Goal: Information Seeking & Learning: Learn about a topic

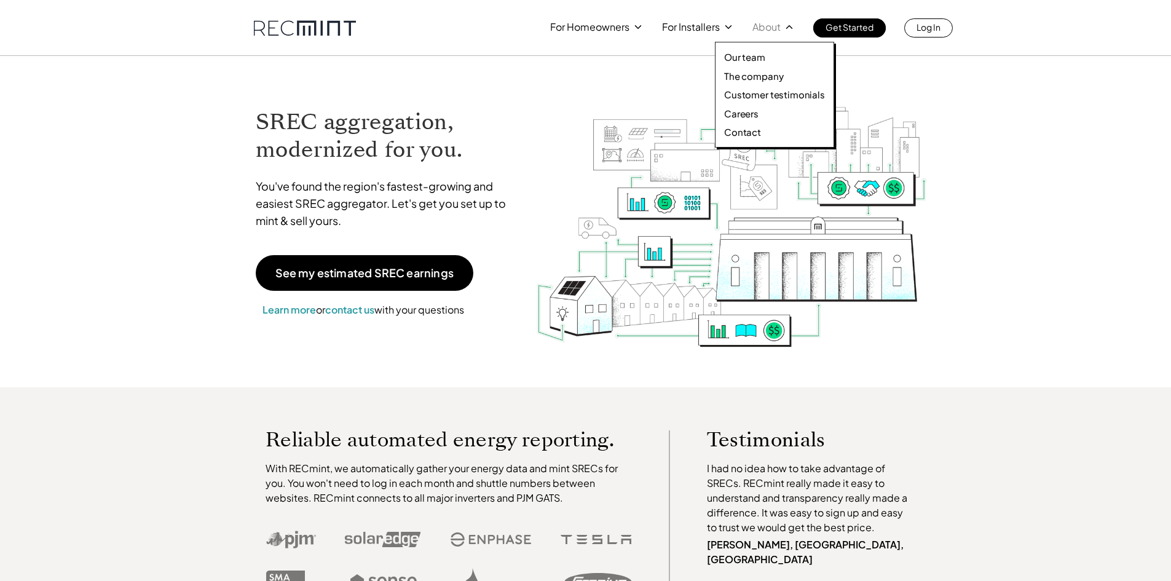
click at [762, 30] on p "About" at bounding box center [766, 26] width 28 height 17
click at [745, 58] on p "Our team" at bounding box center [744, 57] width 41 height 12
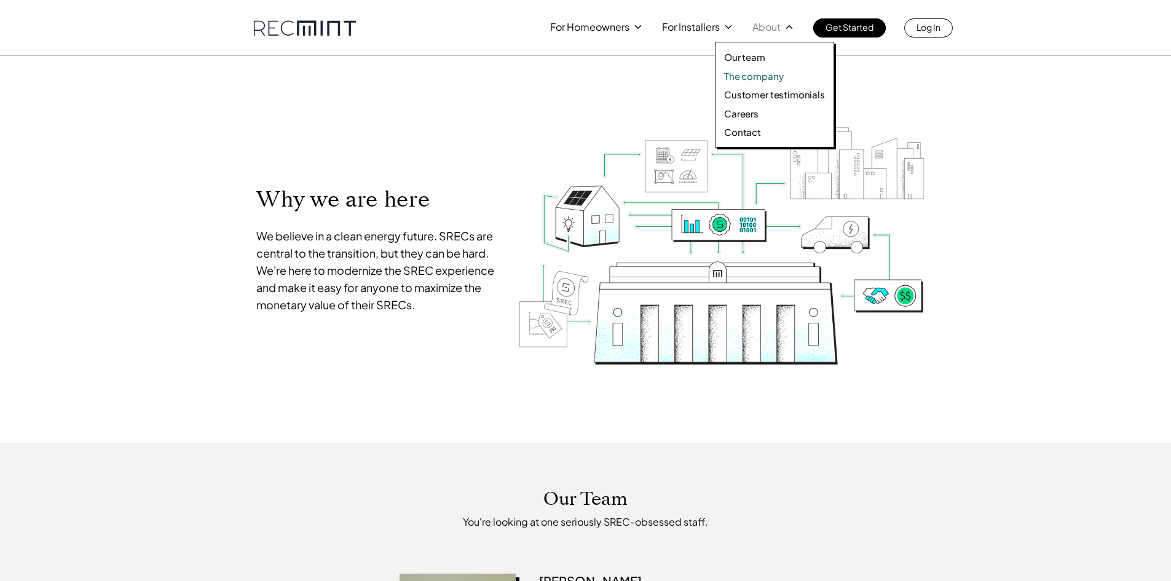
click at [757, 76] on p "The company" at bounding box center [753, 76] width 59 height 12
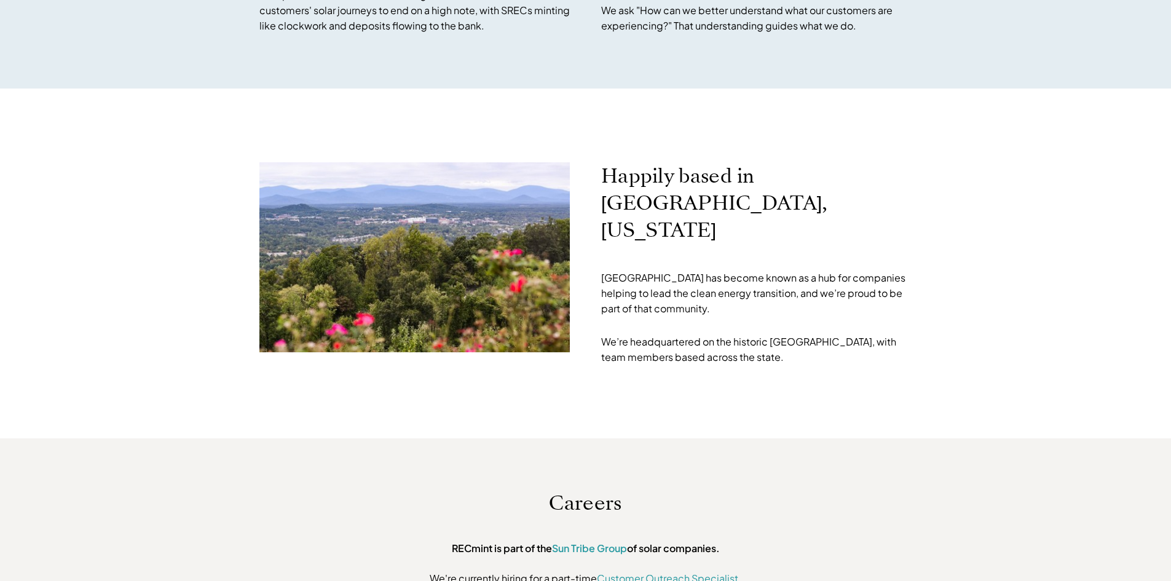
scroll to position [3680, 0]
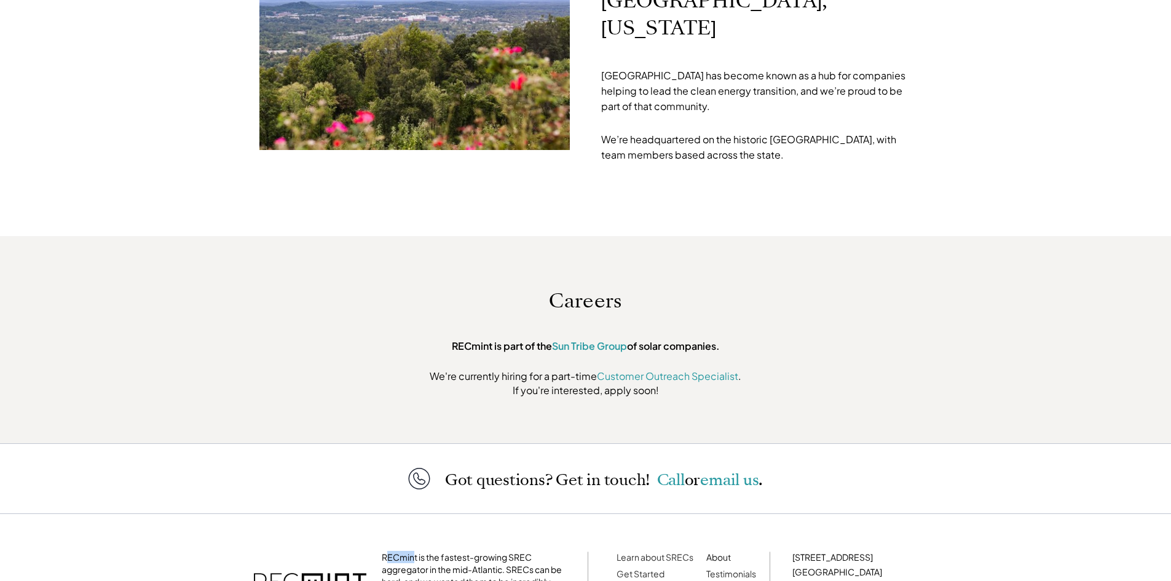
drag, startPoint x: 385, startPoint y: 431, endPoint x: 413, endPoint y: 432, distance: 27.7
click at [413, 551] on p "RECmint is the fastest-growing SREC aggregator in the mid-Atlantic. SRECs can b…" at bounding box center [474, 581] width 184 height 61
drag, startPoint x: 416, startPoint y: 433, endPoint x: 370, endPoint y: 432, distance: 46.1
click at [370, 551] on div "RECmint is the fastest-growing SREC aggregator in the mid-Atlantic. SRECs can b…" at bounding box center [410, 581] width 312 height 61
click at [382, 551] on p "RECmint is the fastest-growing SREC aggregator in the mid-Atlantic. SRECs can b…" at bounding box center [474, 581] width 184 height 61
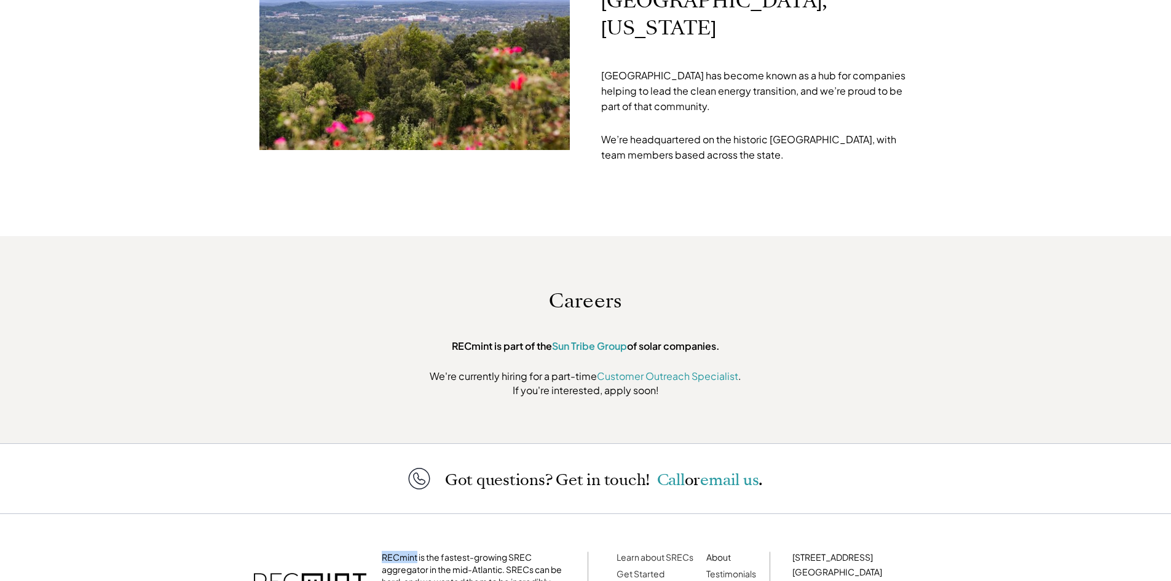
drag, startPoint x: 382, startPoint y: 433, endPoint x: 405, endPoint y: 433, distance: 23.4
click at [405, 551] on p "RECmint is the fastest-growing SREC aggregator in the mid-Atlantic. SRECs can b…" at bounding box center [474, 581] width 184 height 61
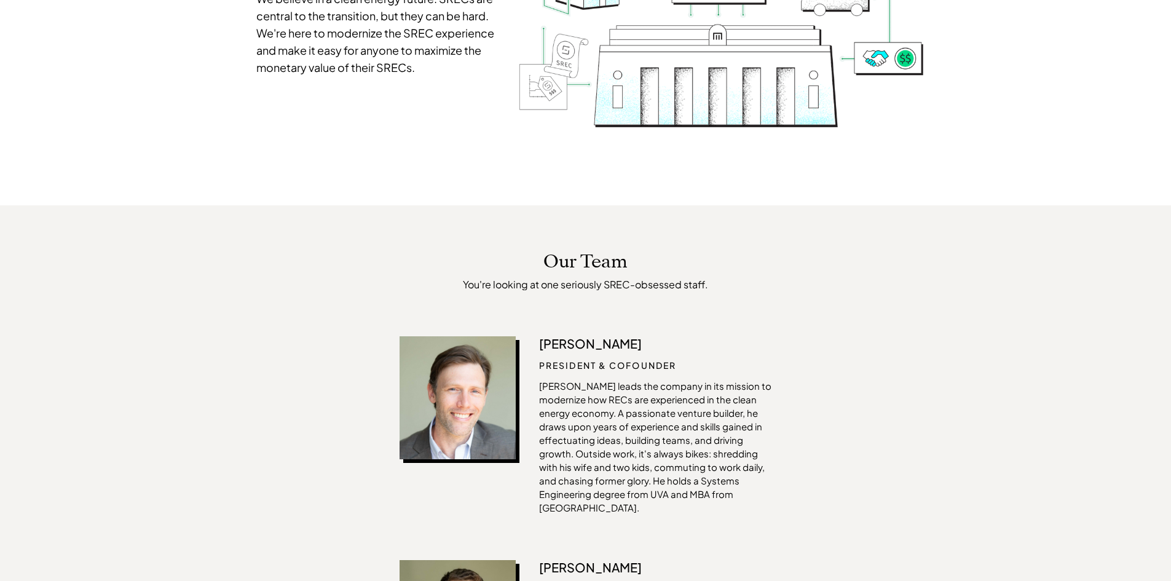
scroll to position [299, 0]
